Goal: Find specific page/section: Find specific page/section

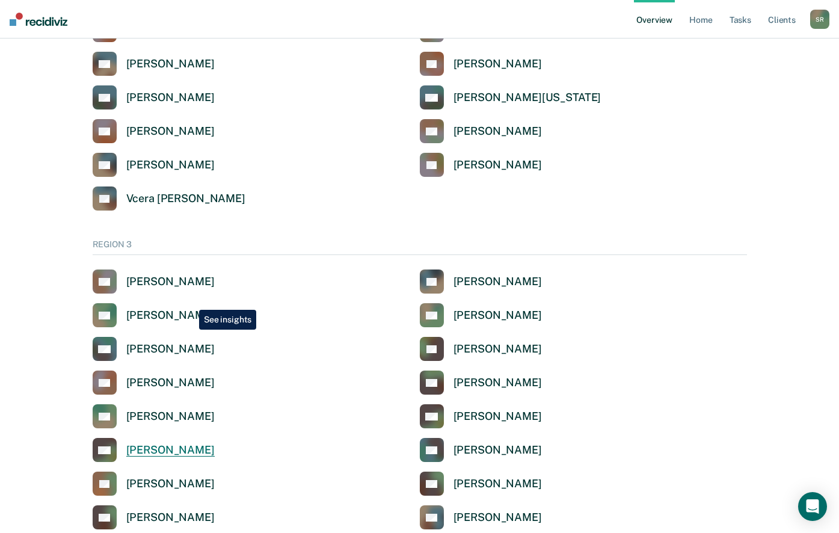
scroll to position [1804, 0]
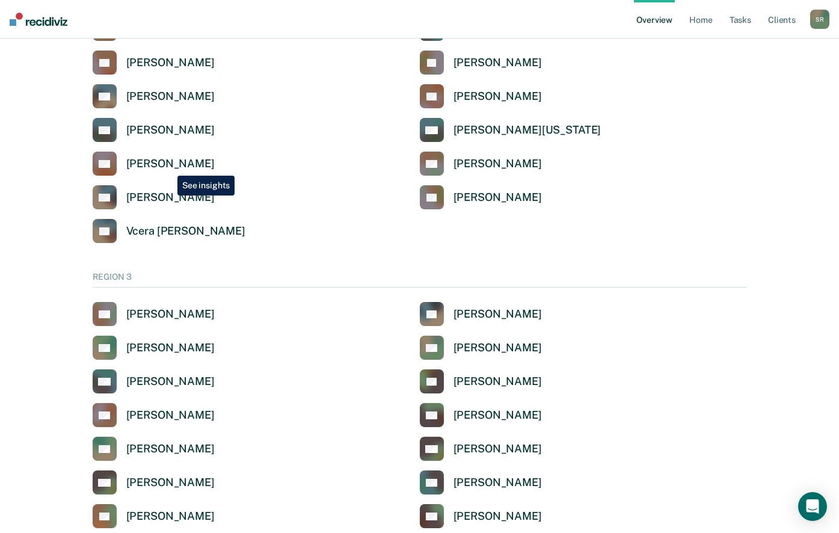
click at [169, 167] on div "[PERSON_NAME]" at bounding box center [170, 164] width 88 height 14
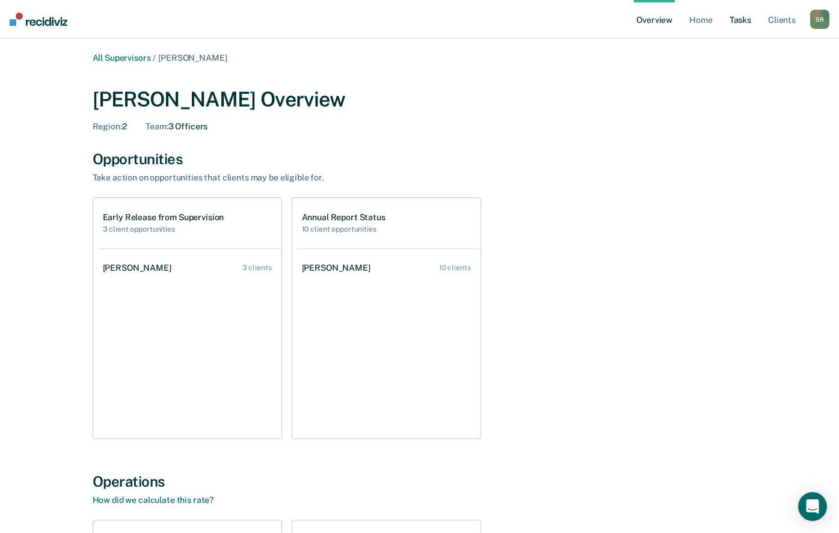
click at [744, 22] on link "Tasks" at bounding box center [740, 19] width 26 height 38
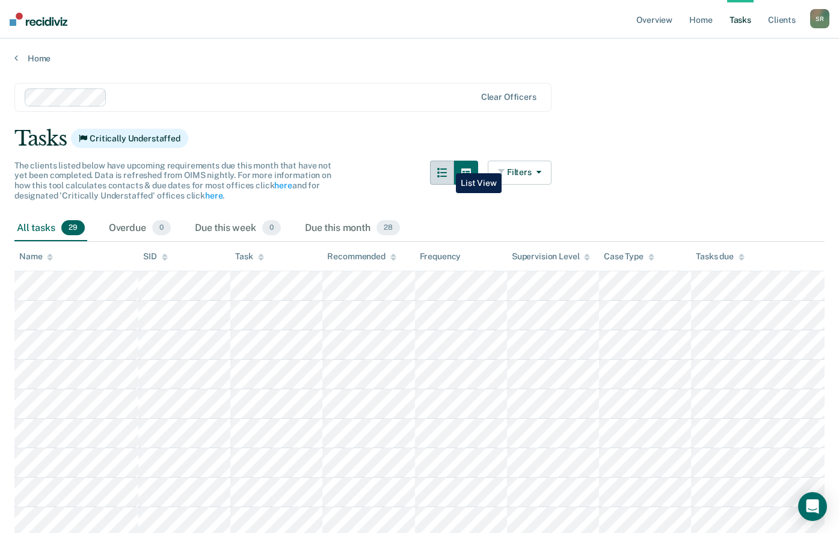
click at [447, 164] on button "button" at bounding box center [442, 173] width 24 height 24
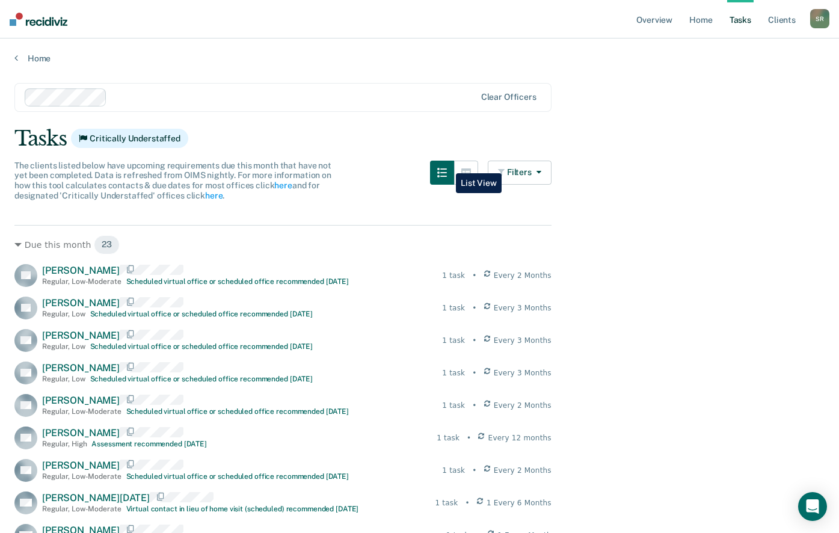
click at [447, 164] on button "button" at bounding box center [442, 173] width 24 height 24
click at [471, 173] on icon "button" at bounding box center [466, 173] width 10 height 10
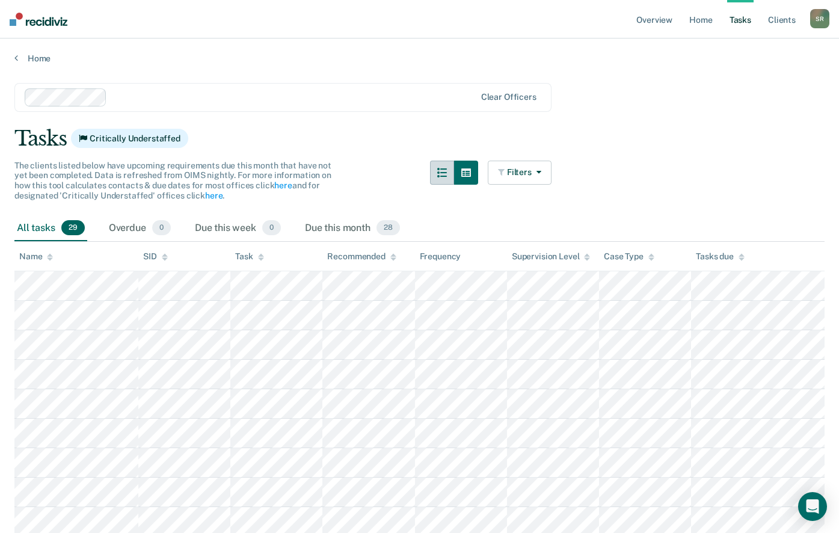
click at [450, 181] on button "button" at bounding box center [442, 173] width 24 height 24
